Goal: Task Accomplishment & Management: Complete application form

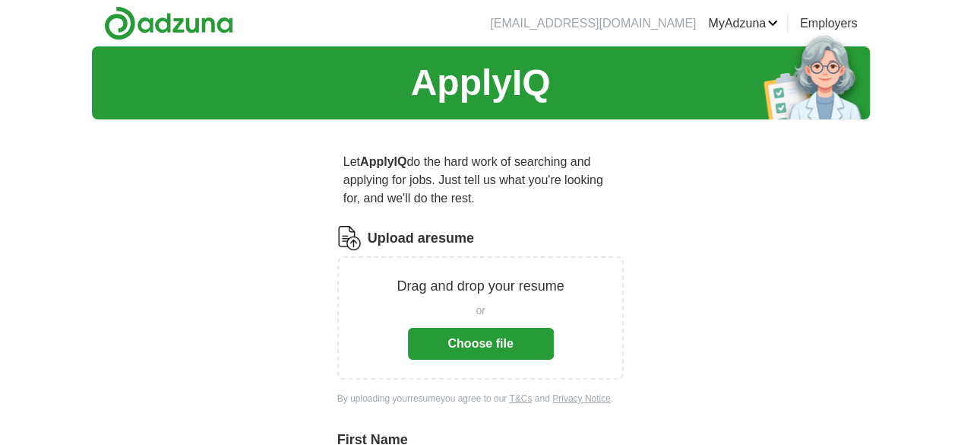
click at [485, 328] on button "Choose file" at bounding box center [481, 344] width 146 height 32
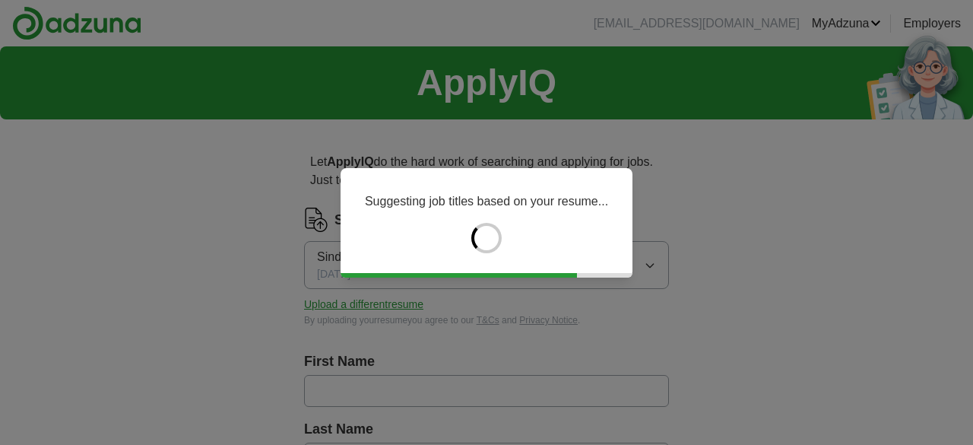
type input "******"
type input "**********"
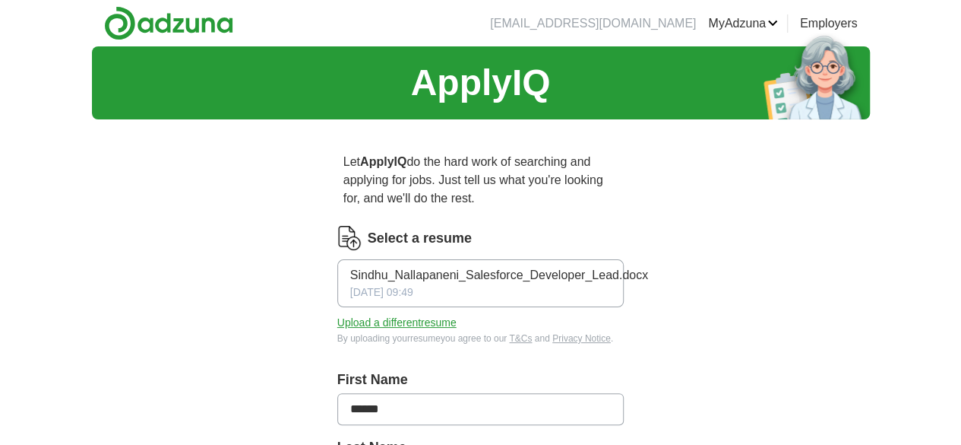
click at [427, 270] on div "Sindhu_Nallapaneni_Salesforce_Developer_Lead.docx [DATE] 09:49" at bounding box center [499, 283] width 298 height 34
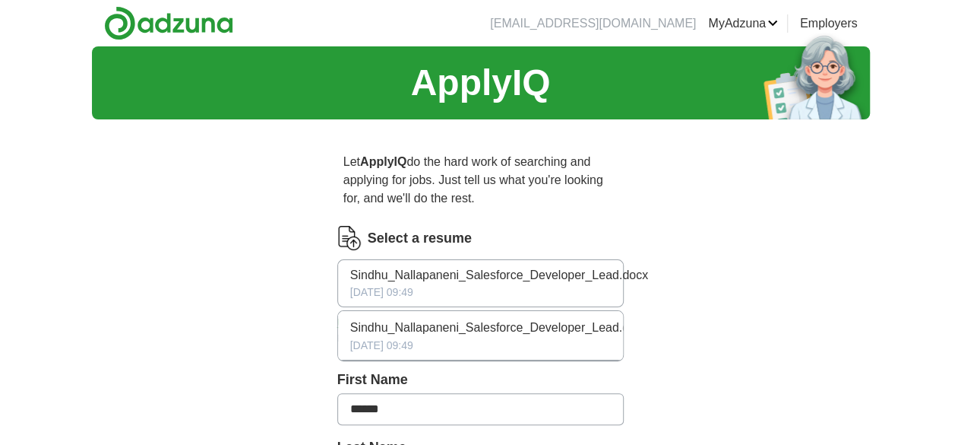
click at [648, 277] on icon "button" at bounding box center [648, 283] width 0 height 12
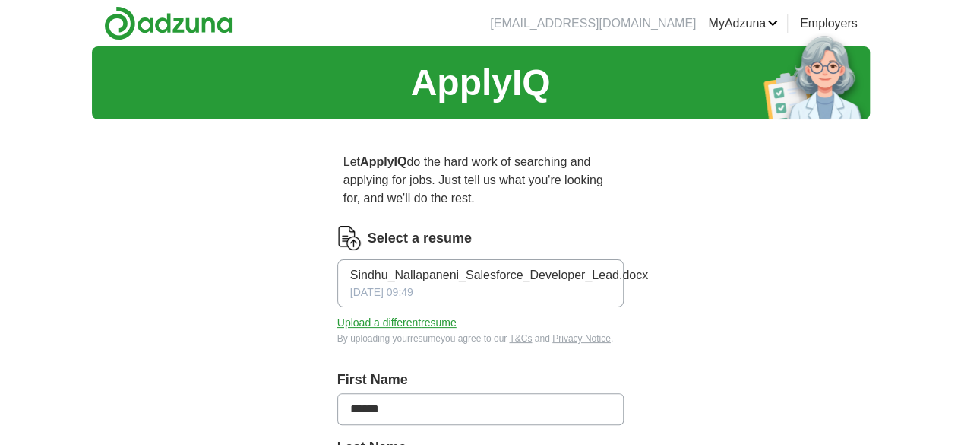
click at [368, 315] on button "Upload a different resume" at bounding box center [396, 323] width 119 height 16
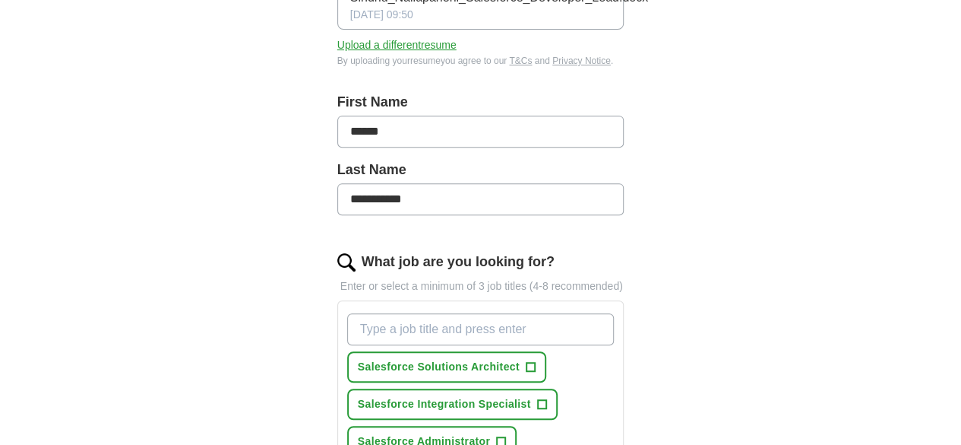
scroll to position [278, 0]
click at [441, 312] on input "What job are you looking for?" at bounding box center [481, 328] width 268 height 32
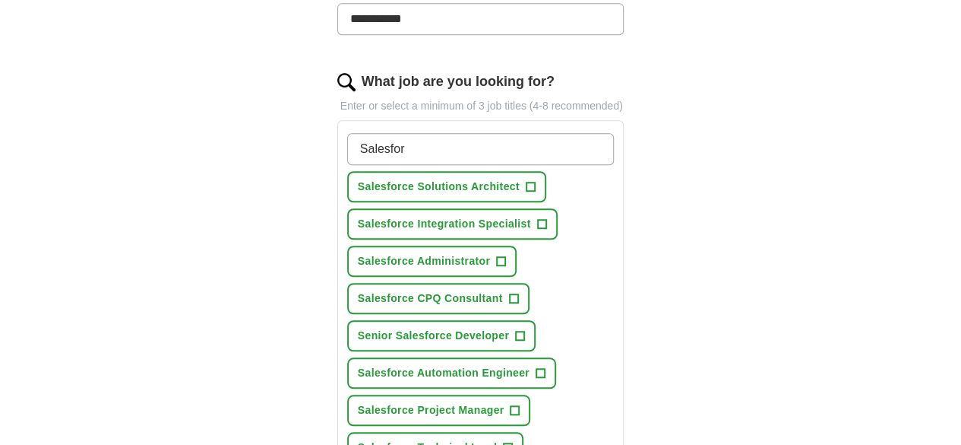
scroll to position [467, 0]
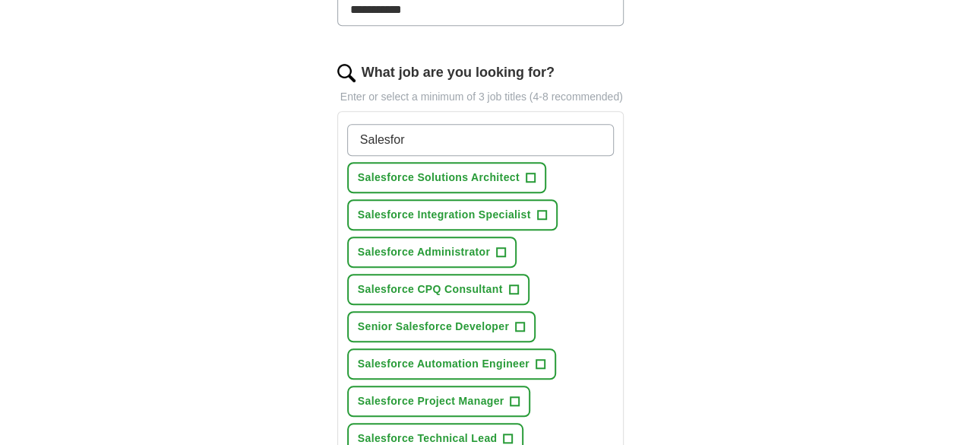
type input "Salesfor"
click at [516, 321] on span "+" at bounding box center [520, 327] width 9 height 12
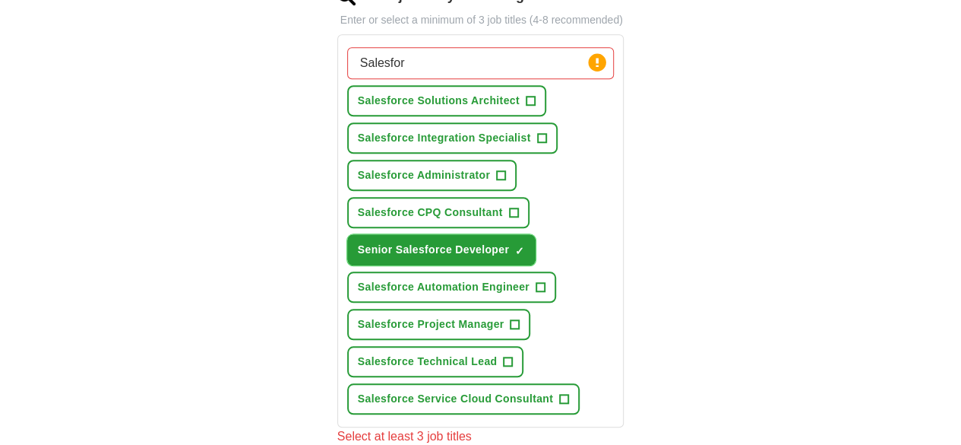
scroll to position [547, 0]
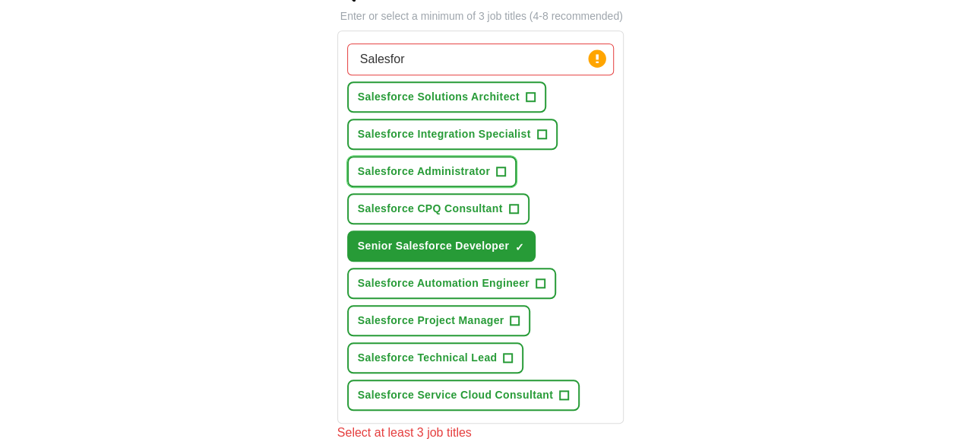
click at [497, 166] on span "+" at bounding box center [501, 172] width 9 height 12
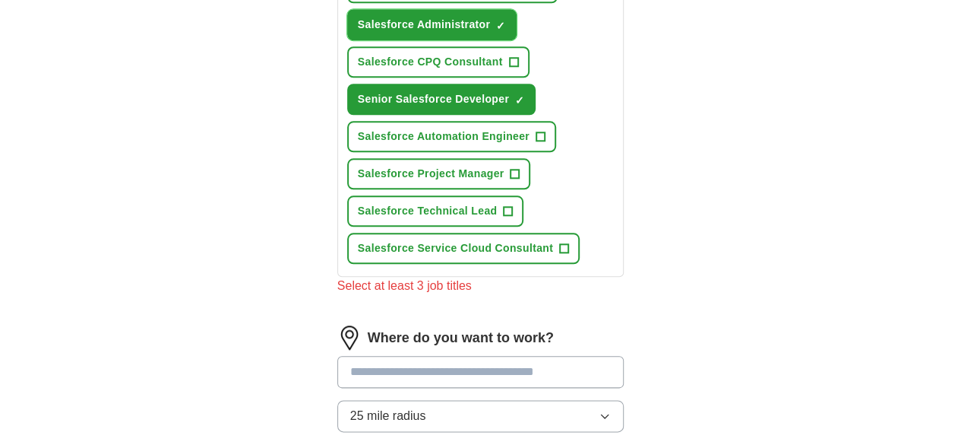
scroll to position [695, 0]
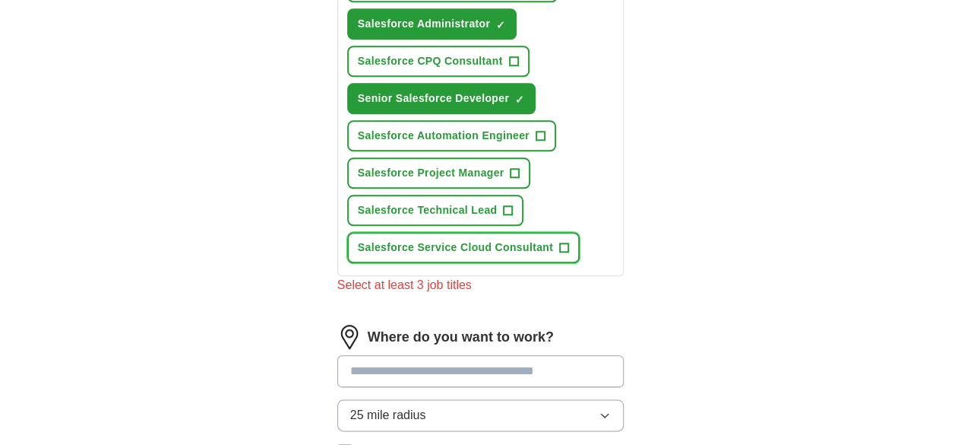
click at [532, 232] on button "Salesforce Service Cloud Consultant +" at bounding box center [463, 247] width 233 height 31
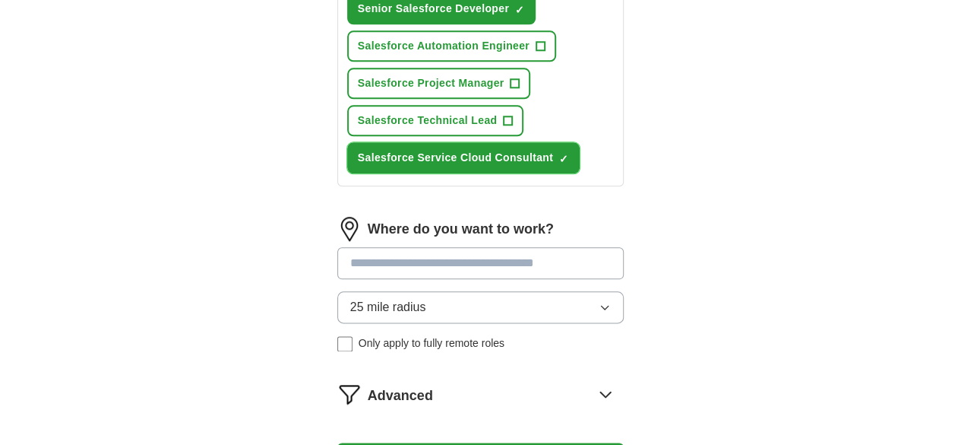
scroll to position [787, 0]
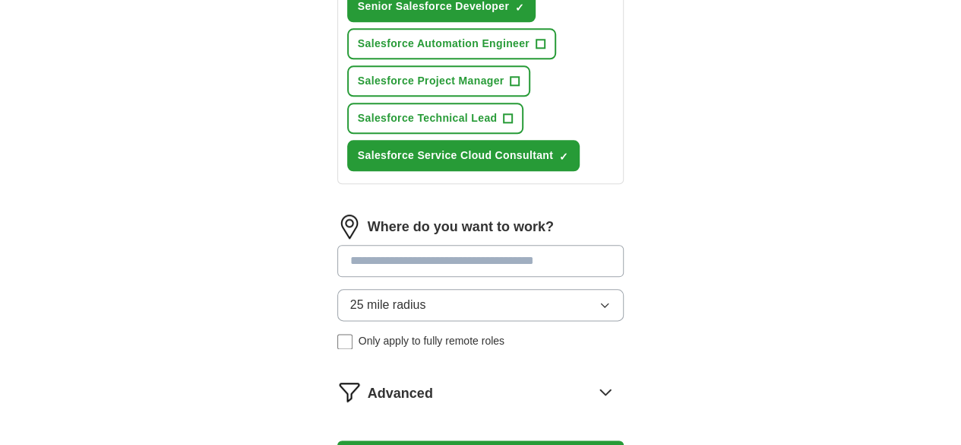
click at [495, 245] on input at bounding box center [480, 261] width 287 height 32
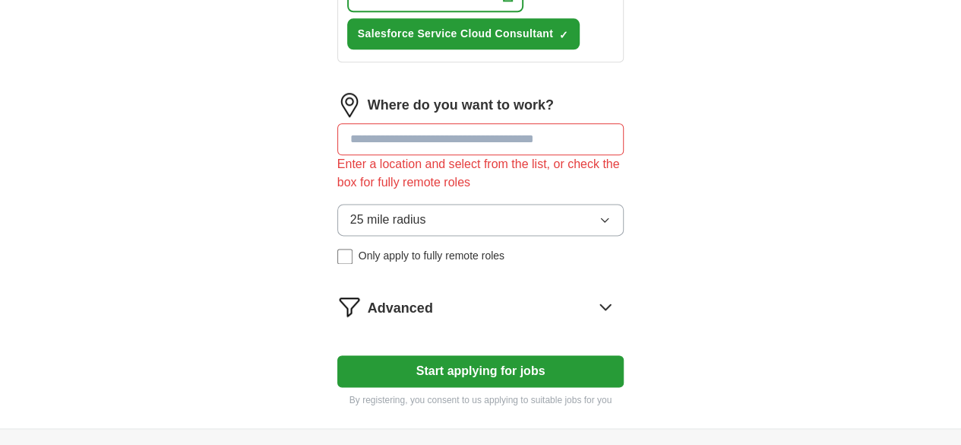
click at [487, 124] on input at bounding box center [480, 139] width 287 height 32
type input "**********"
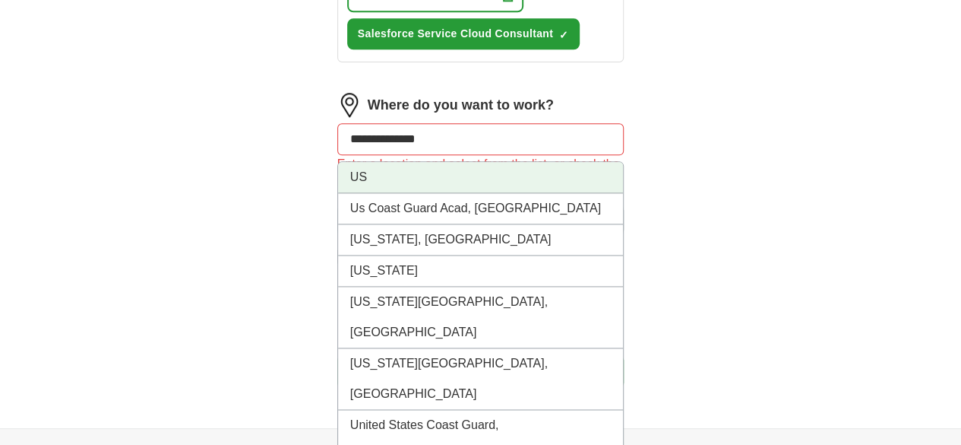
click at [338, 162] on li "US" at bounding box center [481, 177] width 286 height 31
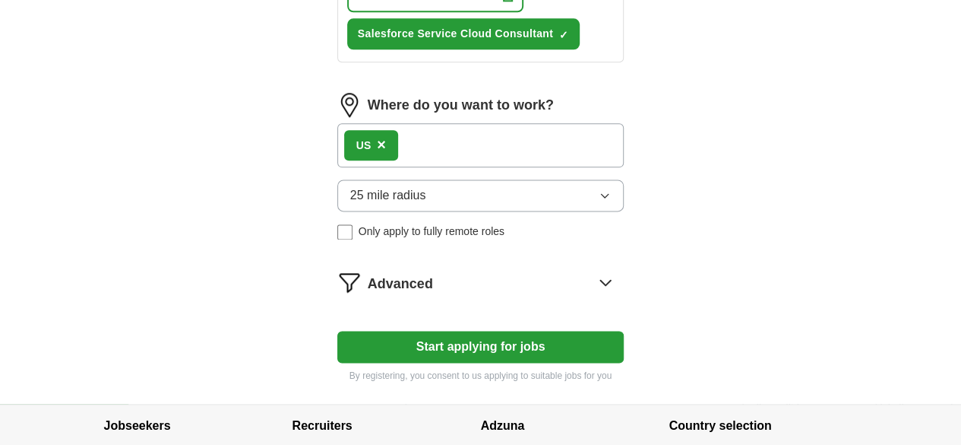
click at [464, 331] on button "Start applying for jobs" at bounding box center [480, 347] width 287 height 32
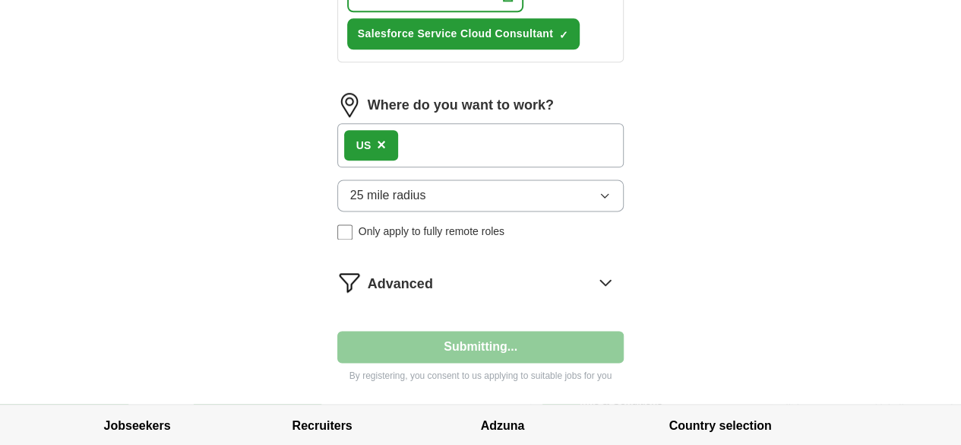
select select "**"
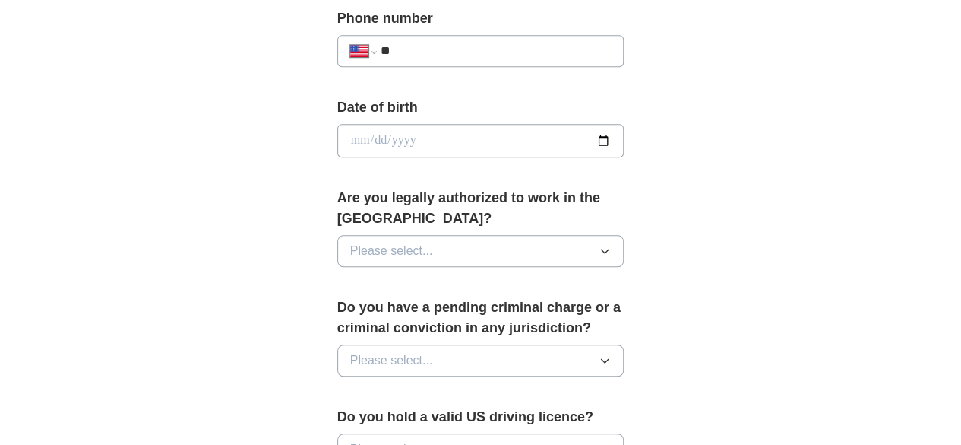
scroll to position [787, 0]
